Goal: Task Accomplishment & Management: Use online tool/utility

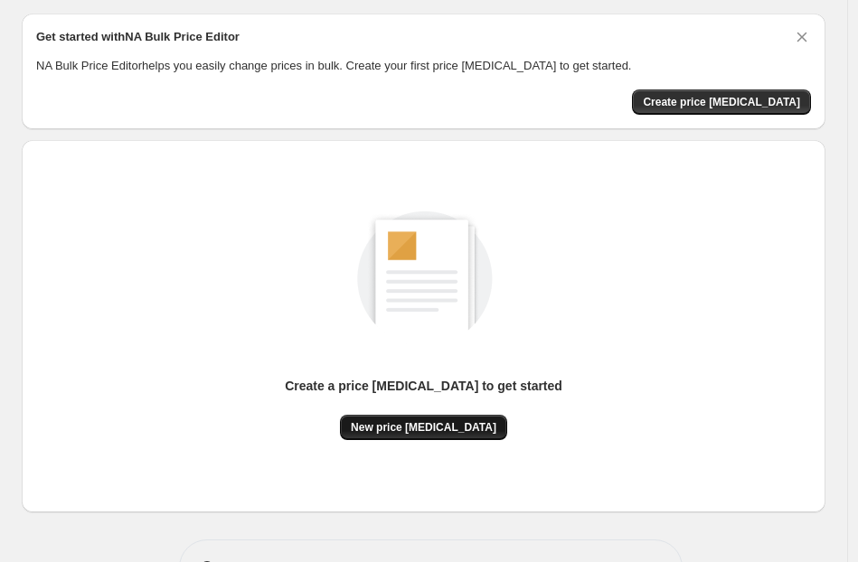
scroll to position [32, 0]
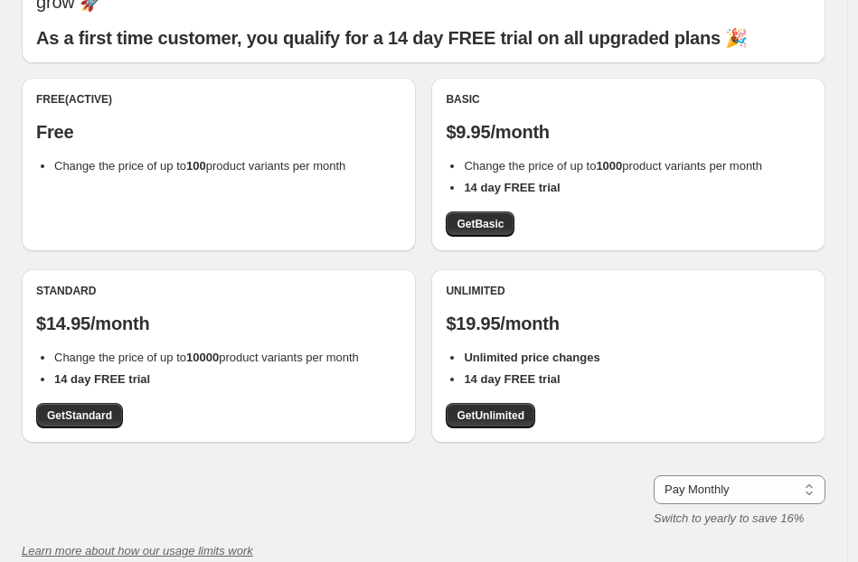
scroll to position [136, 0]
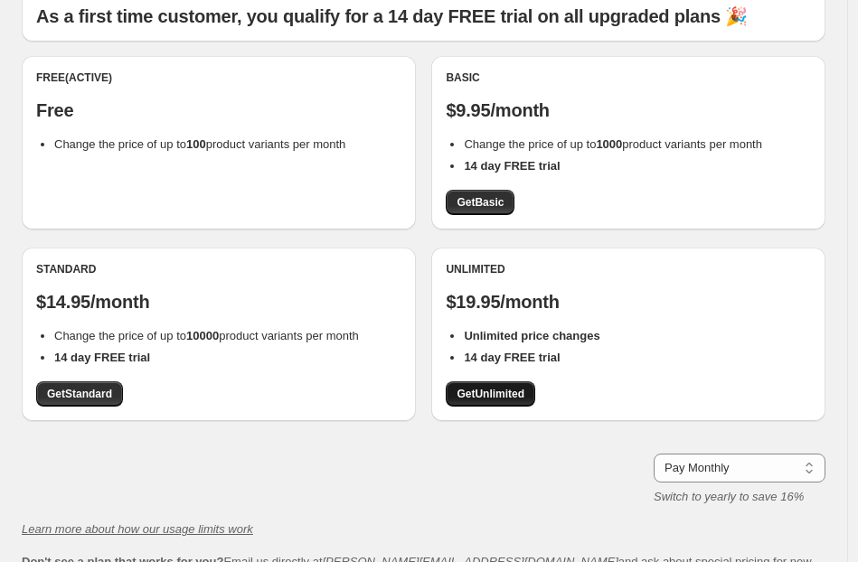
click at [488, 387] on span "Get Unlimited" at bounding box center [491, 394] width 68 height 14
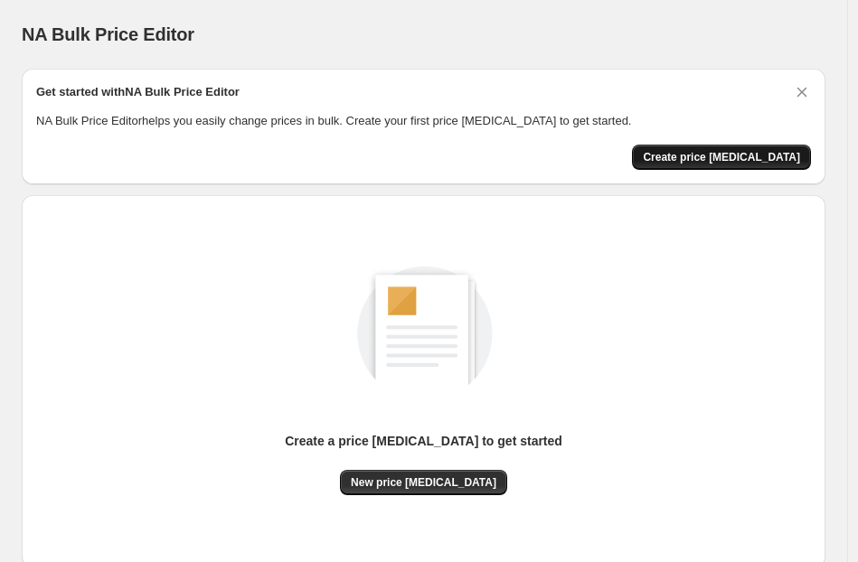
click at [722, 152] on span "Create price [MEDICAL_DATA]" at bounding box center [721, 157] width 157 height 14
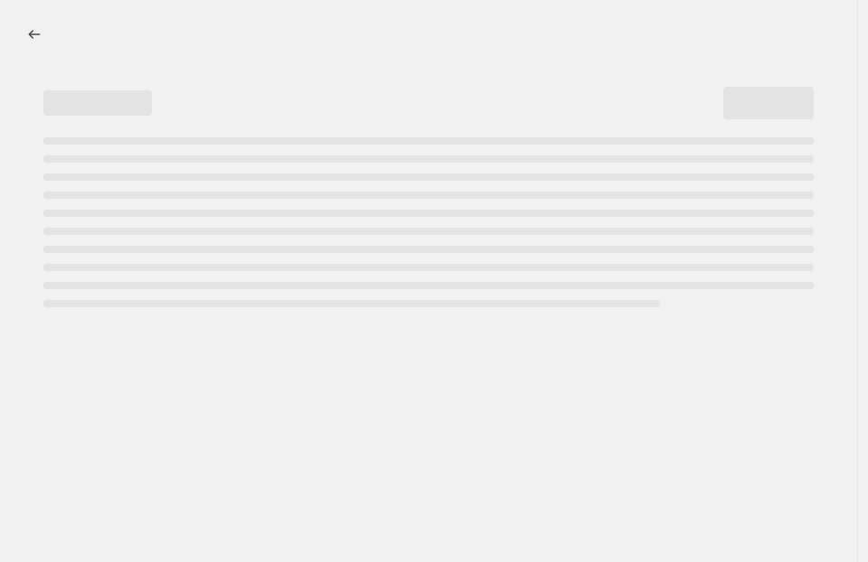
select select "percentage"
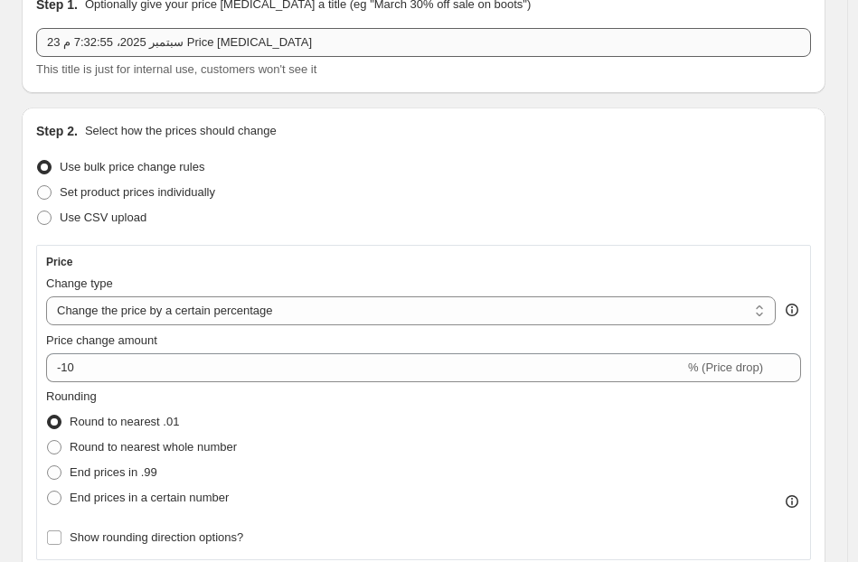
scroll to position [86, 0]
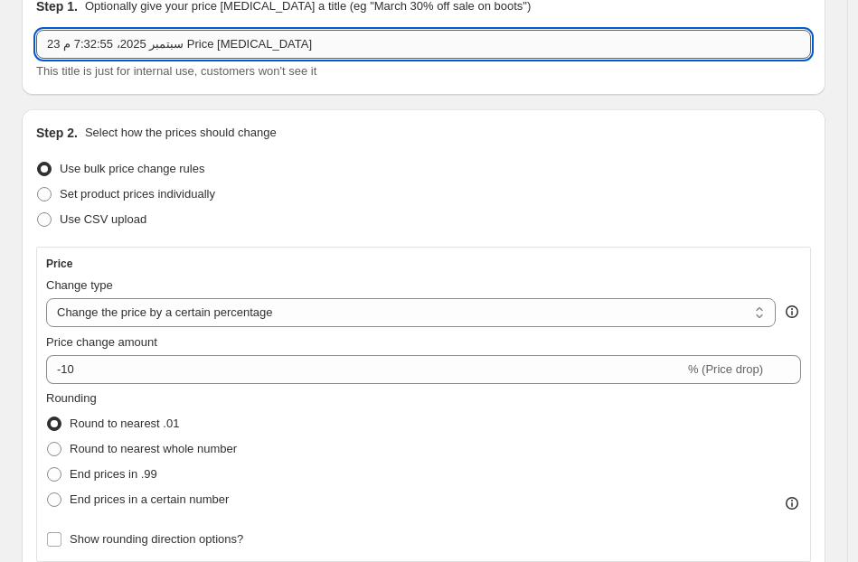
click at [180, 40] on input "23 سبتمبر 2025، 7:32:55 م Price [MEDICAL_DATA]" at bounding box center [423, 44] width 775 height 29
type input "Op"
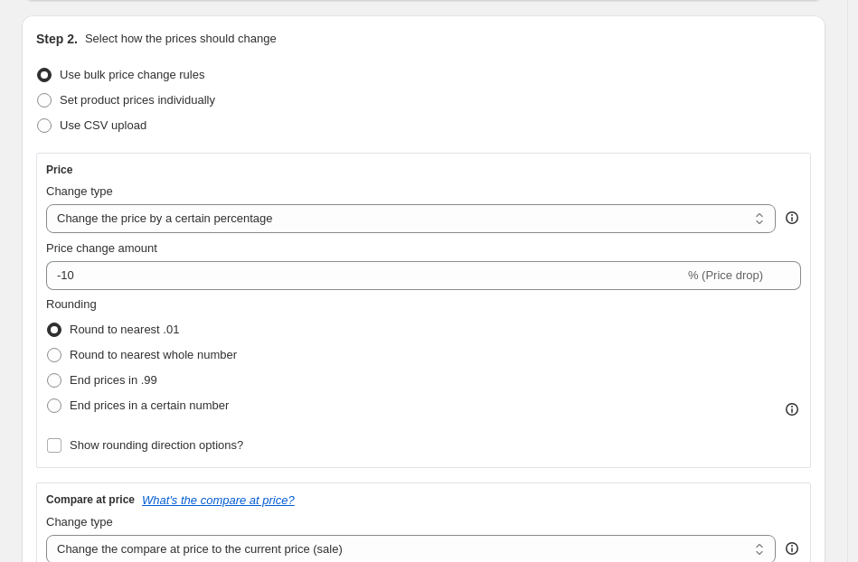
scroll to position [200, 0]
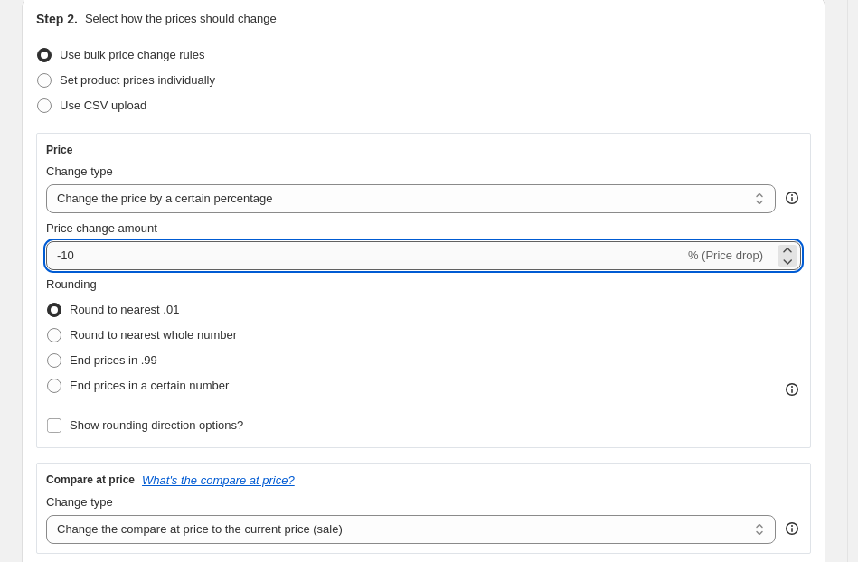
click at [98, 265] on input "-10" at bounding box center [365, 255] width 638 height 29
type input "-1"
type input "-40"
click at [301, 132] on div "Step 2. Select how the prices should change Use bulk price change rules Set pro…" at bounding box center [423, 406] width 775 height 792
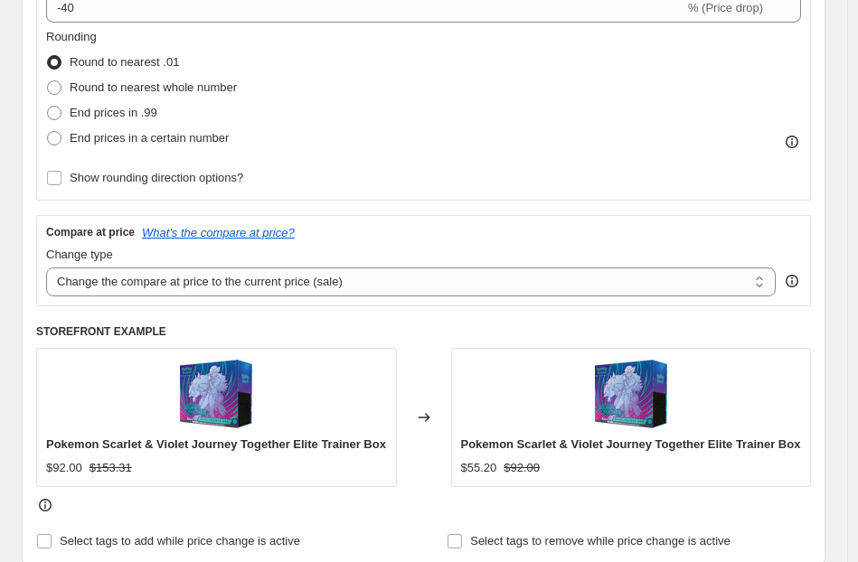
scroll to position [464, 0]
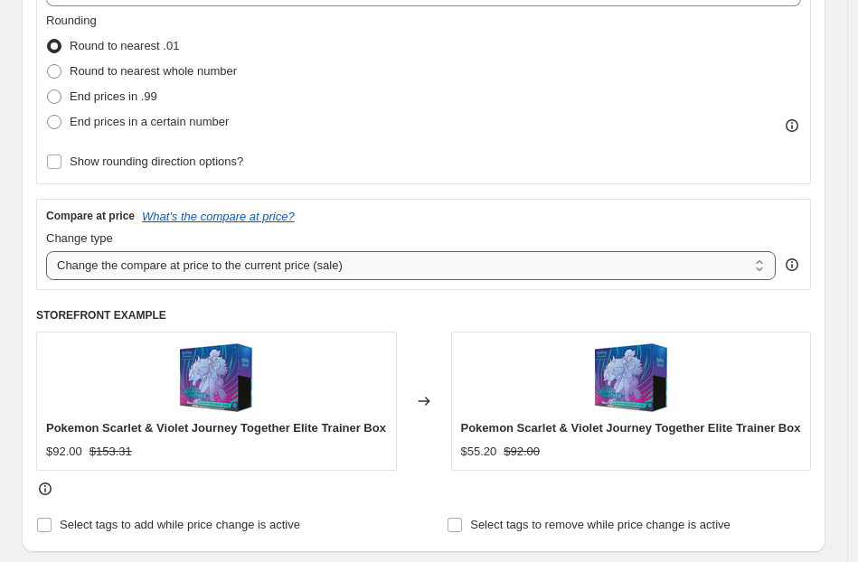
click at [135, 268] on select "Change the compare at price to the current price (sale) Change the compare at p…" at bounding box center [411, 265] width 730 height 29
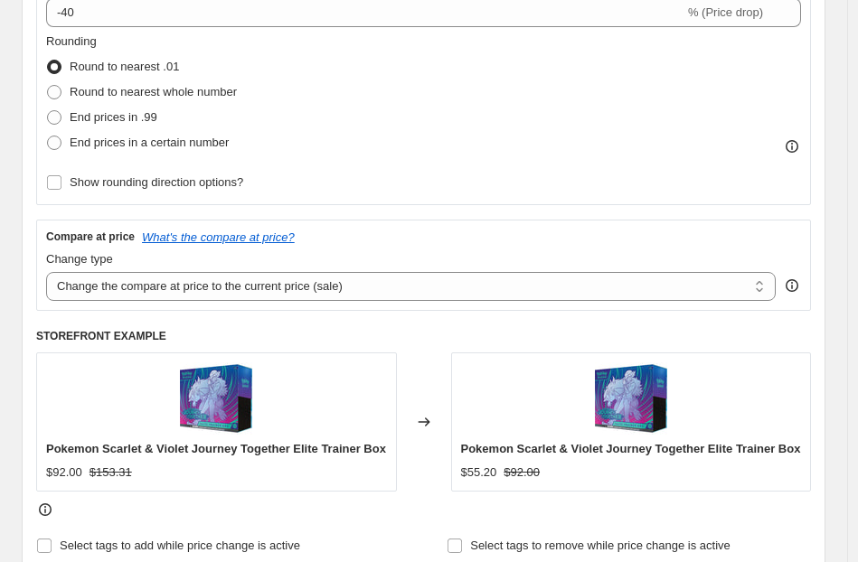
scroll to position [441, 0]
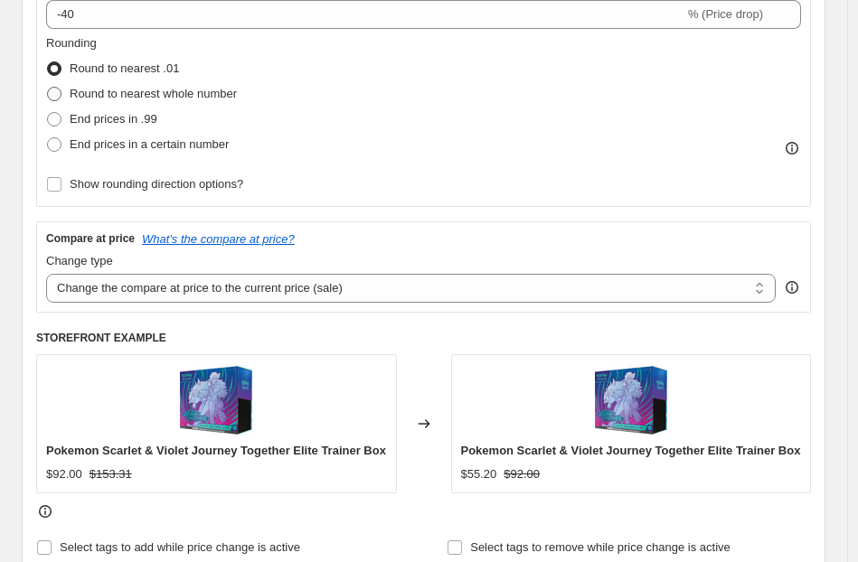
click at [121, 97] on span "Round to nearest whole number" at bounding box center [153, 94] width 167 height 14
click at [48, 88] on input "Round to nearest whole number" at bounding box center [47, 87] width 1 height 1
radio input "true"
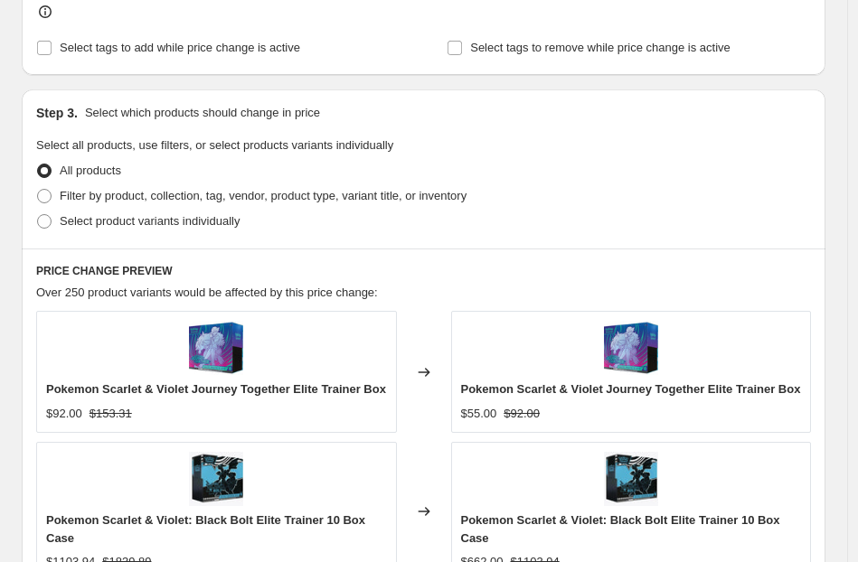
scroll to position [942, 0]
click at [126, 202] on span "Filter by product, collection, tag, vendor, product type, variant title, or inv…" at bounding box center [263, 195] width 407 height 14
click at [38, 189] on input "Filter by product, collection, tag, vendor, product type, variant title, or inv…" at bounding box center [37, 188] width 1 height 1
radio input "true"
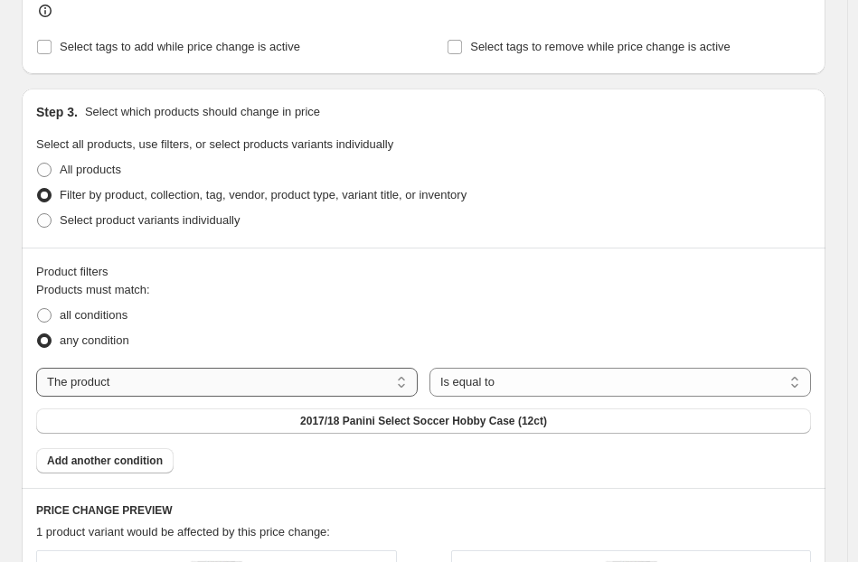
click at [226, 376] on select "The product The product's collection The product's tag The product's vendor The…" at bounding box center [227, 382] width 382 height 29
select select "collection"
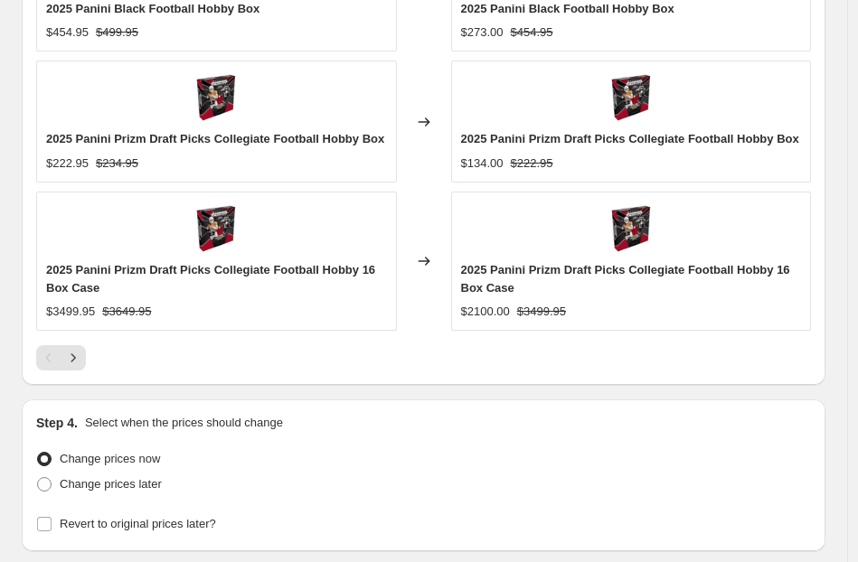
scroll to position [1981, 0]
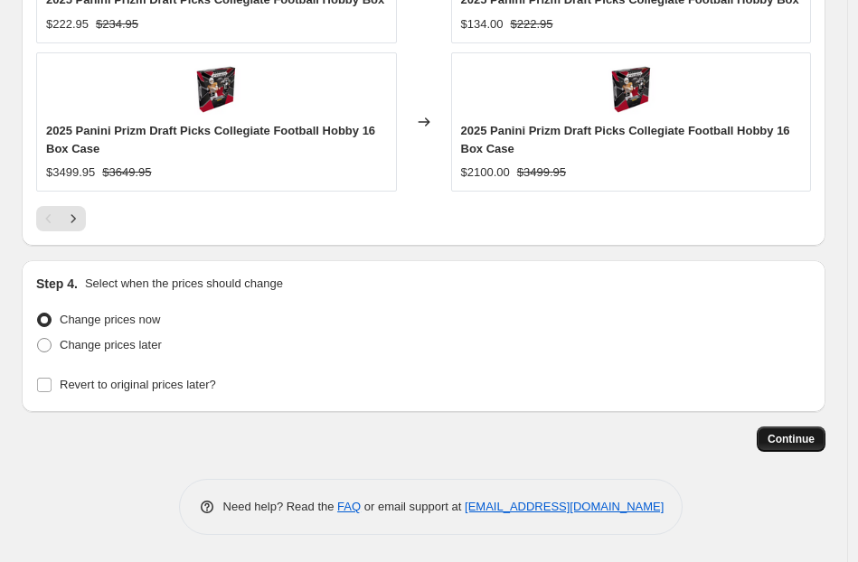
click at [798, 444] on span "Continue" at bounding box center [791, 439] width 47 height 14
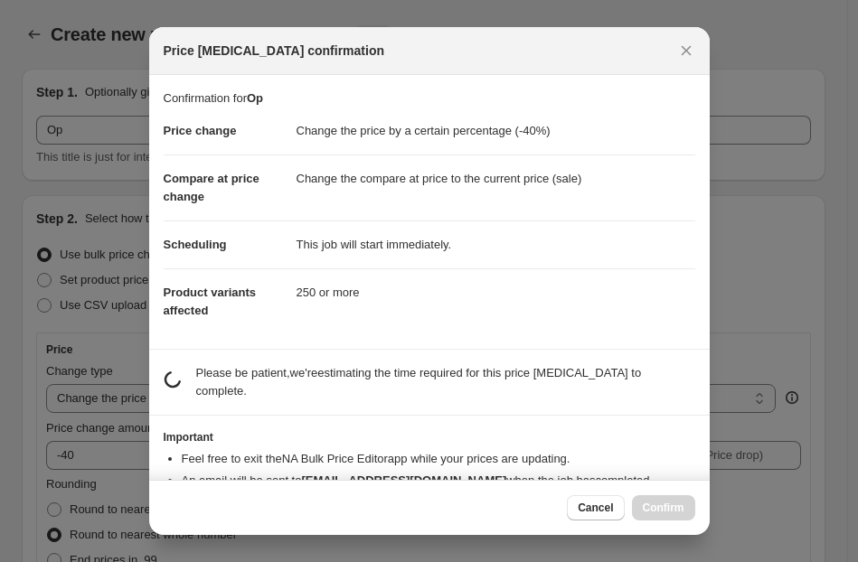
scroll to position [0, 0]
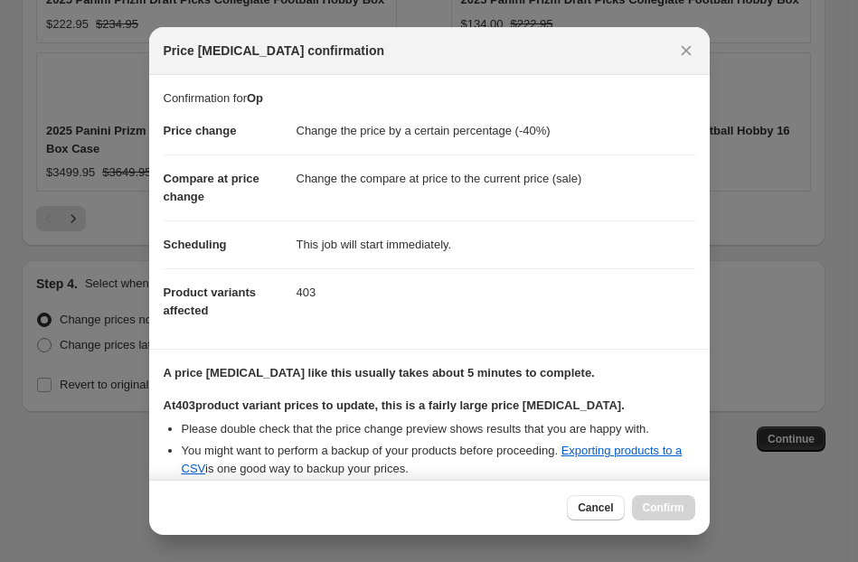
click at [292, 355] on section "A price [MEDICAL_DATA] like this usually takes about 5 minutes to complete. At …" at bounding box center [429, 423] width 561 height 146
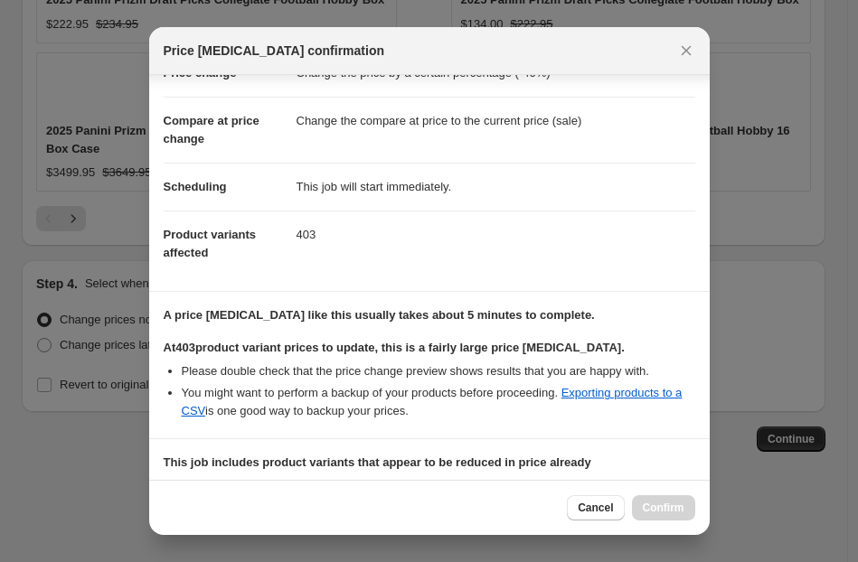
scroll to position [298, 0]
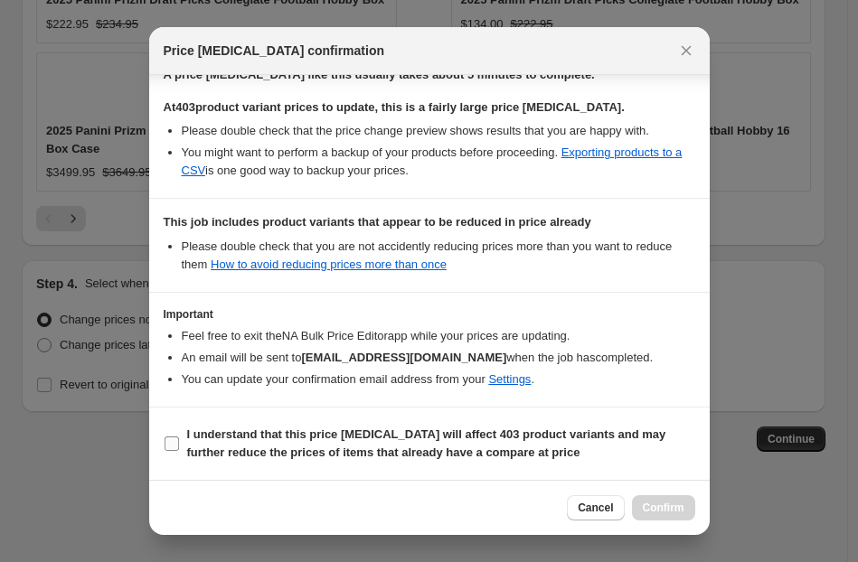
click at [212, 442] on span "I understand that this price [MEDICAL_DATA] will affect 403 product variants an…" at bounding box center [441, 444] width 508 height 36
click at [179, 442] on input "I understand that this price [MEDICAL_DATA] will affect 403 product variants an…" at bounding box center [172, 444] width 14 height 14
checkbox input "true"
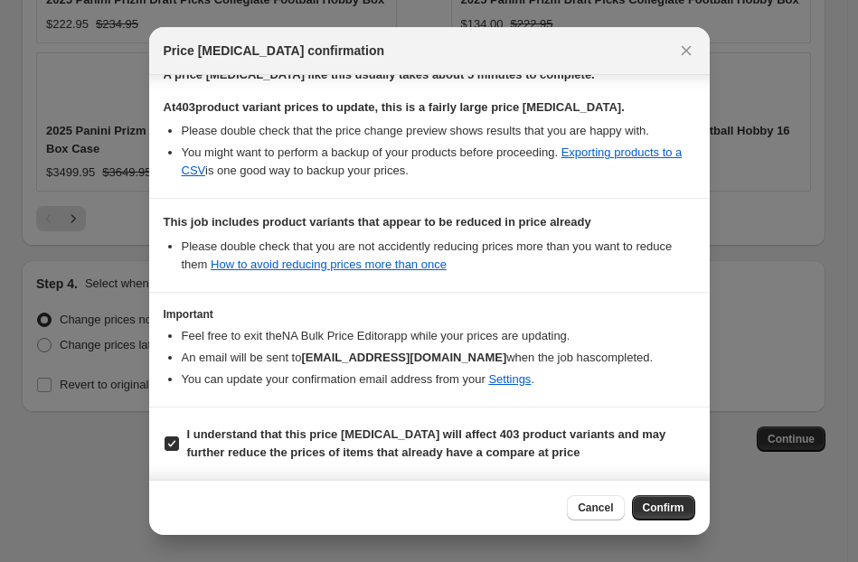
scroll to position [0, 0]
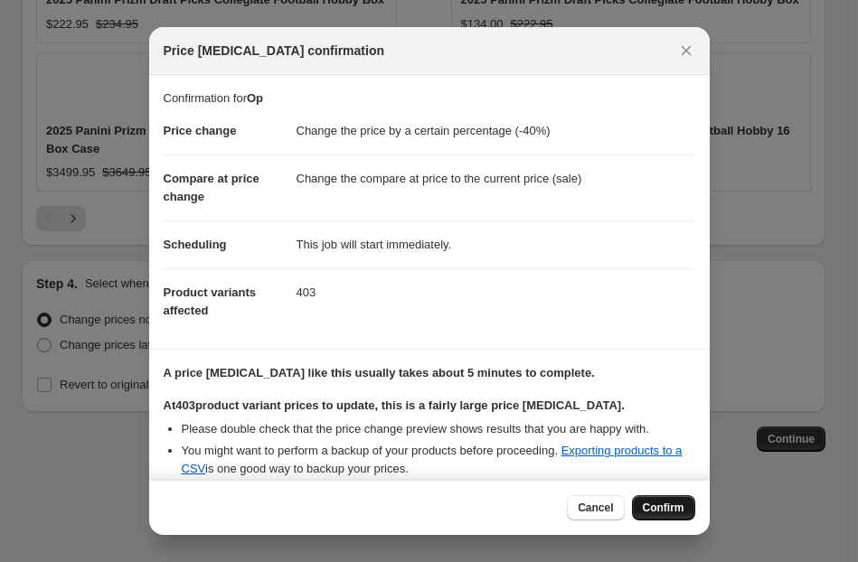
click at [662, 506] on span "Confirm" at bounding box center [664, 508] width 42 height 14
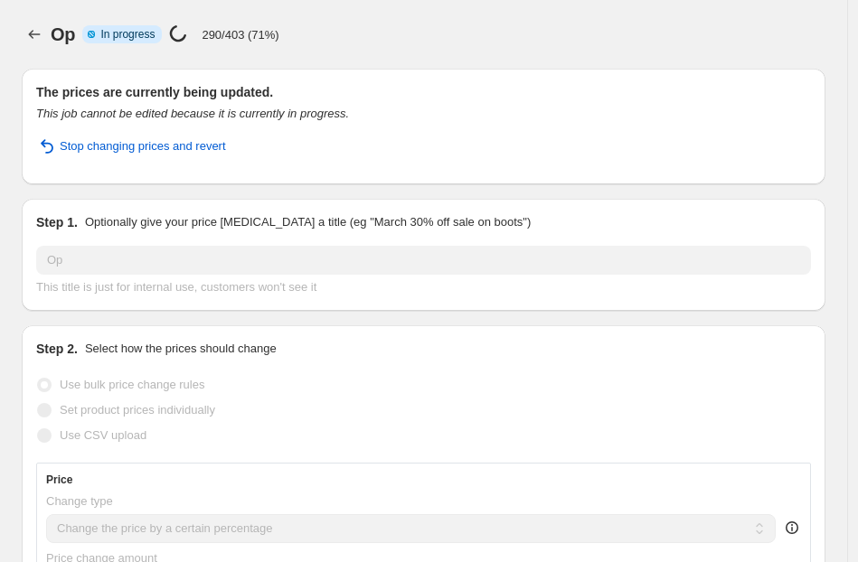
click at [247, 35] on p "290/403 (71%)" at bounding box center [240, 35] width 77 height 14
click at [277, 71] on div "The prices are currently being updated. This job cannot be edited because it is…" at bounding box center [424, 127] width 804 height 116
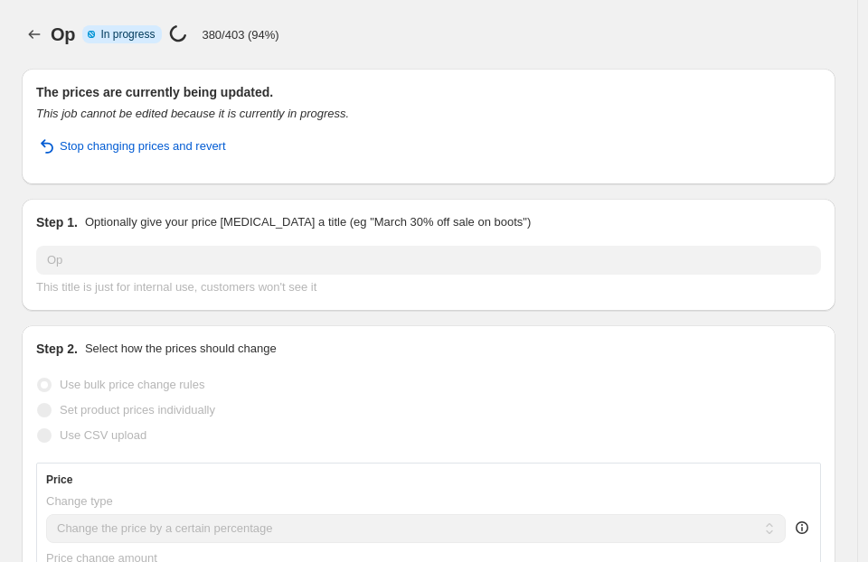
select select "percentage"
select select "collection"
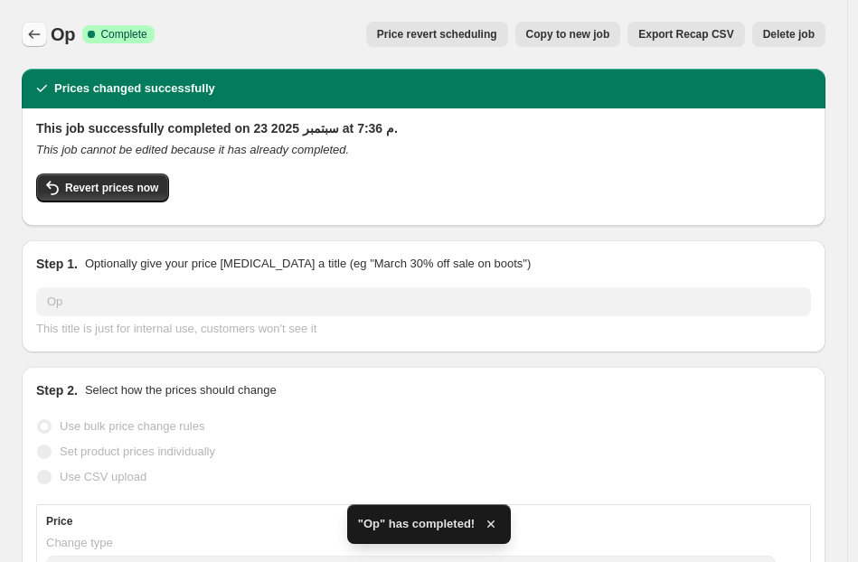
click at [28, 35] on icon "Price change jobs" at bounding box center [34, 34] width 18 height 18
